Goal: Book appointment/travel/reservation

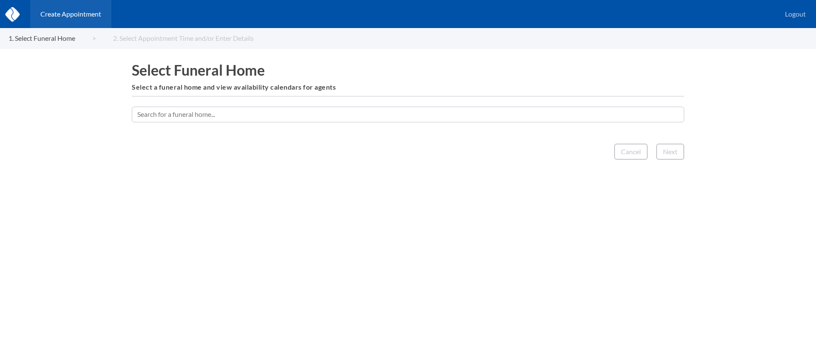
click at [383, 115] on input "text" at bounding box center [408, 114] width 553 height 15
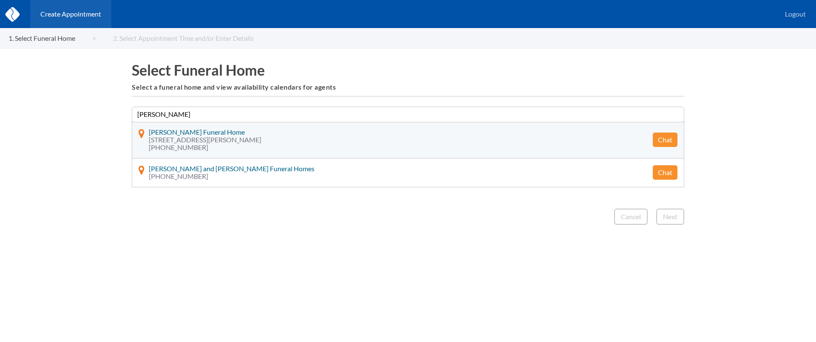
type input "[PERSON_NAME]"
click at [669, 142] on button "Chat" at bounding box center [665, 140] width 25 height 14
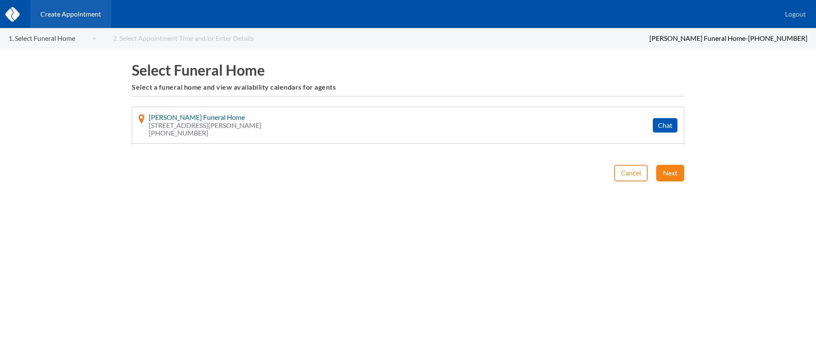
click at [662, 171] on button "Next" at bounding box center [671, 173] width 28 height 16
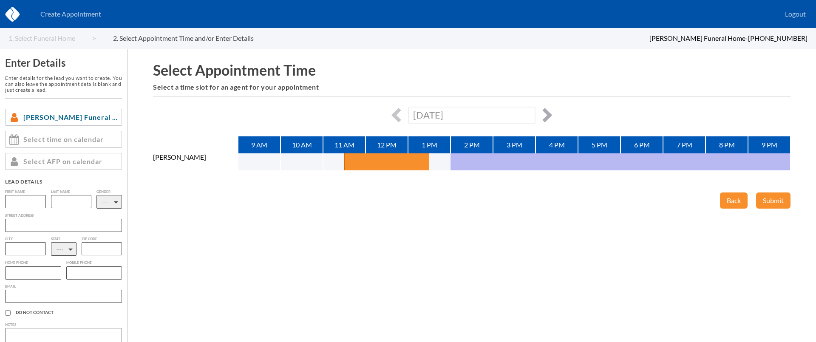
click at [551, 116] on button "button" at bounding box center [545, 115] width 14 height 14
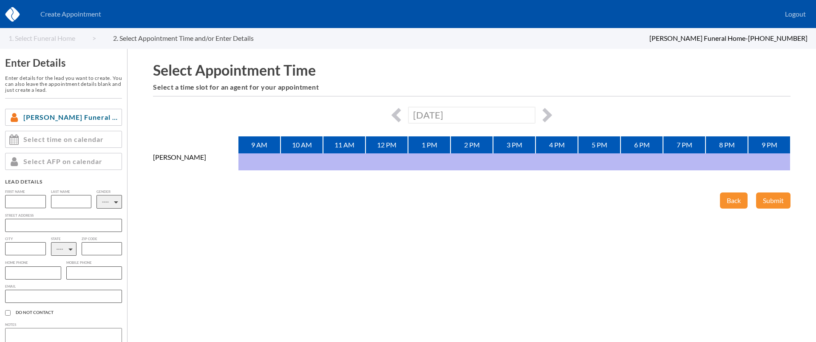
click at [546, 108] on div "[DATE]" at bounding box center [472, 115] width 638 height 17
click at [547, 114] on button "button" at bounding box center [545, 115] width 14 height 14
type input "[DATE]"
